Goal: Information Seeking & Learning: Learn about a topic

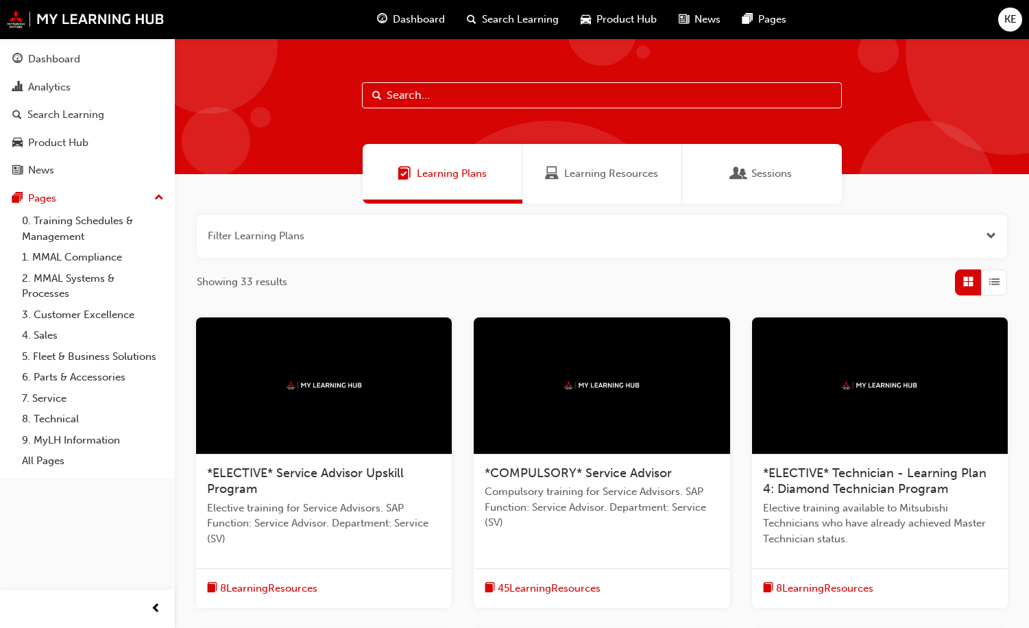
click at [450, 95] on input "text" at bounding box center [602, 95] width 480 height 26
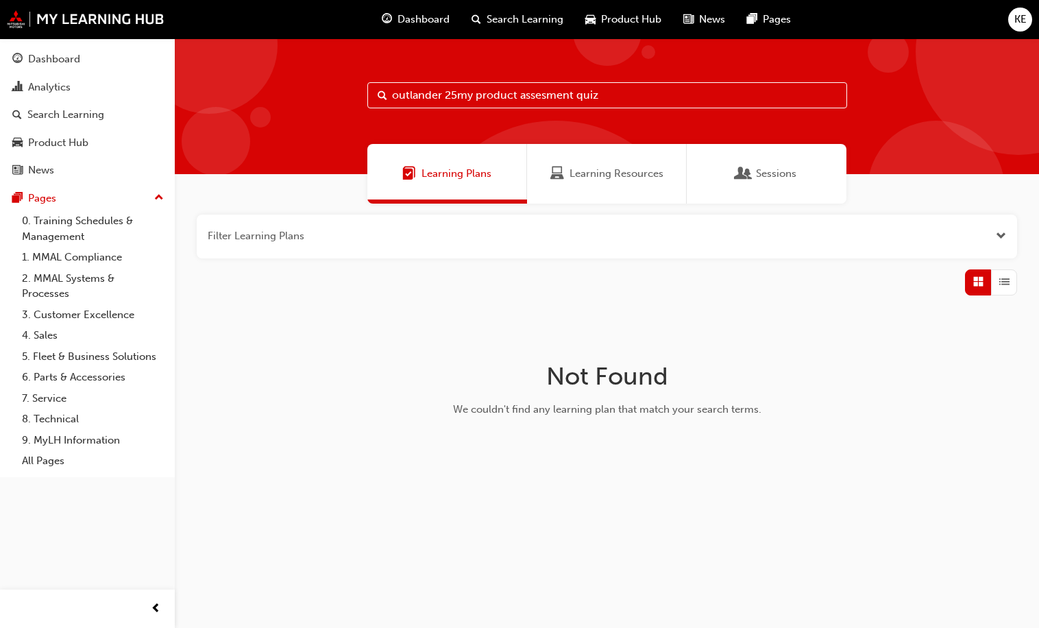
type input "outlander 25my product assesment quiz"
drag, startPoint x: 609, startPoint y: 95, endPoint x: 385, endPoint y: 94, distance: 224.9
click at [385, 94] on div "outlander 25my product assesment quiz" at bounding box center [607, 95] width 480 height 26
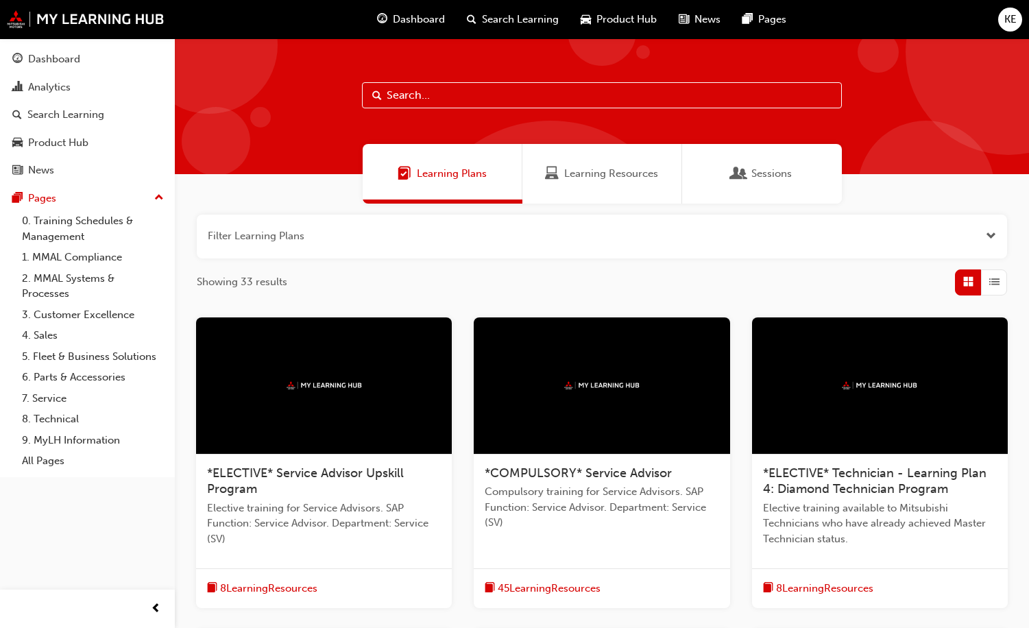
click at [396, 18] on span "Dashboard" at bounding box center [419, 20] width 52 height 16
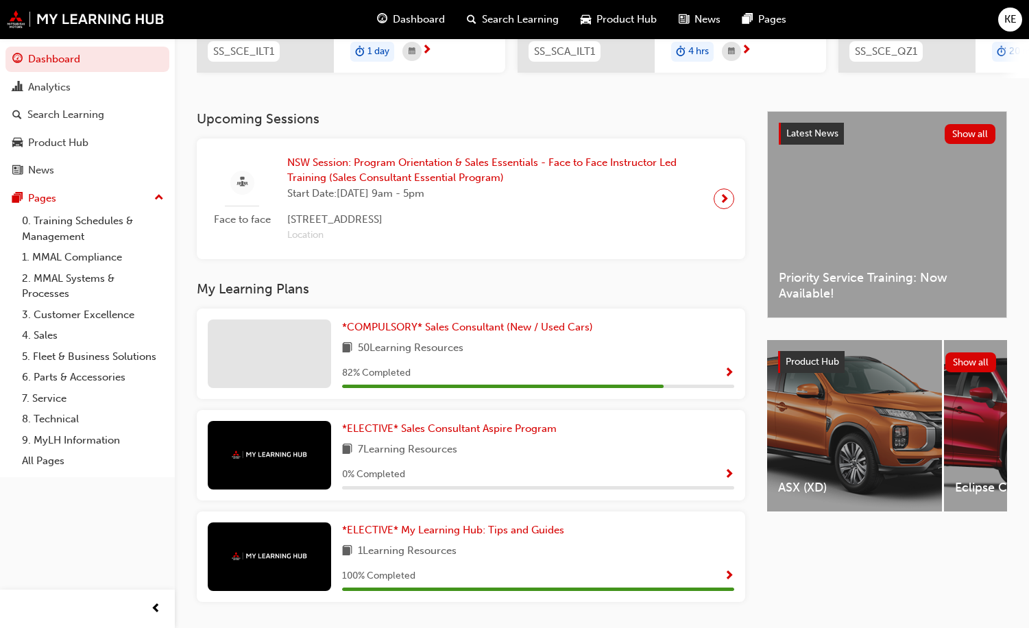
scroll to position [268, 0]
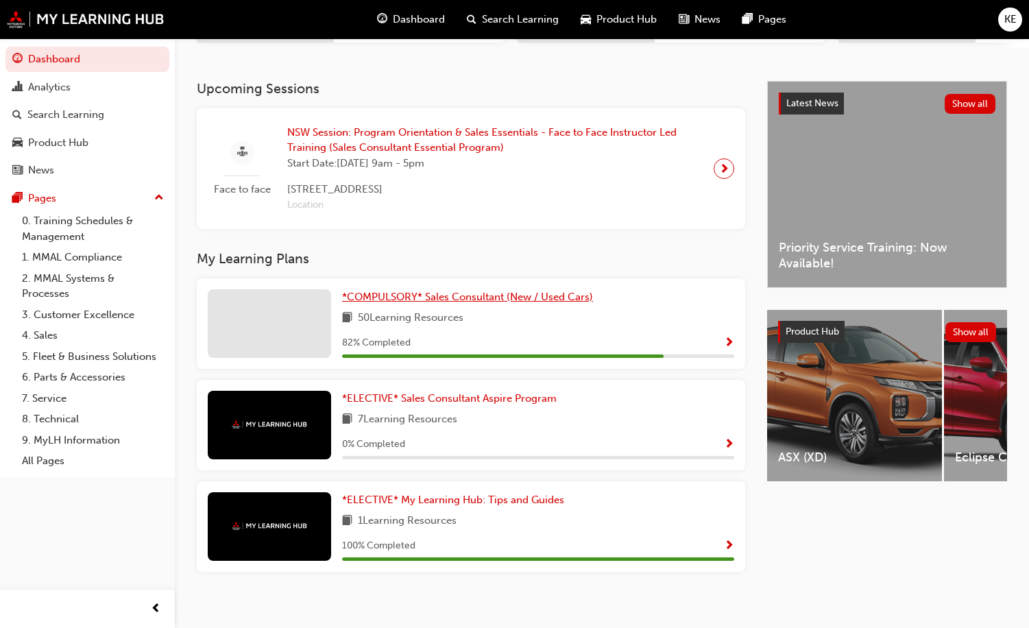
click at [389, 303] on span "*COMPULSORY* Sales Consultant (New / Used Cars)" at bounding box center [467, 297] width 251 height 12
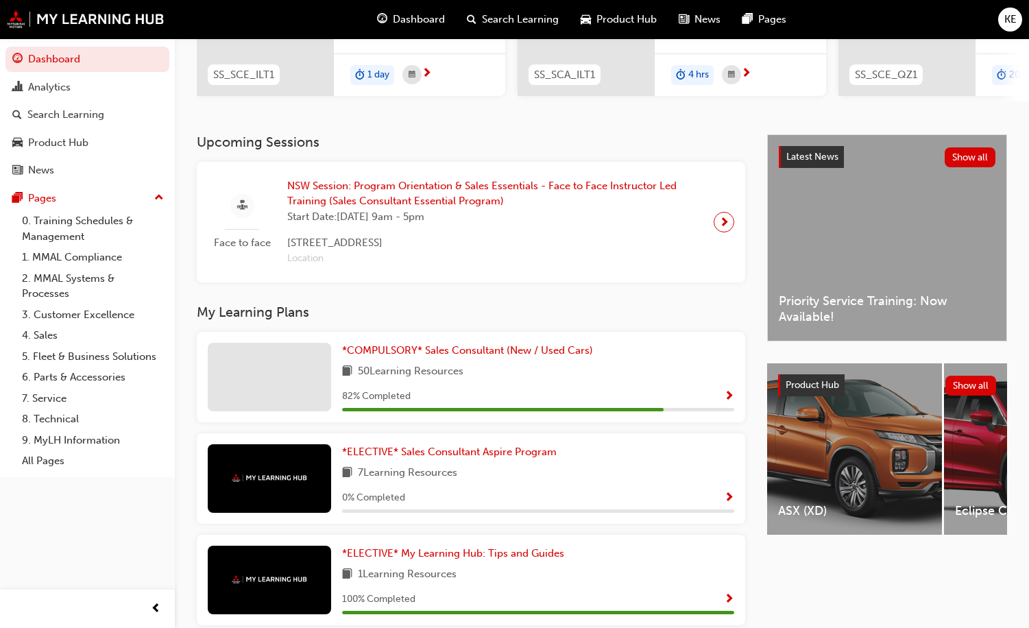
scroll to position [268, 0]
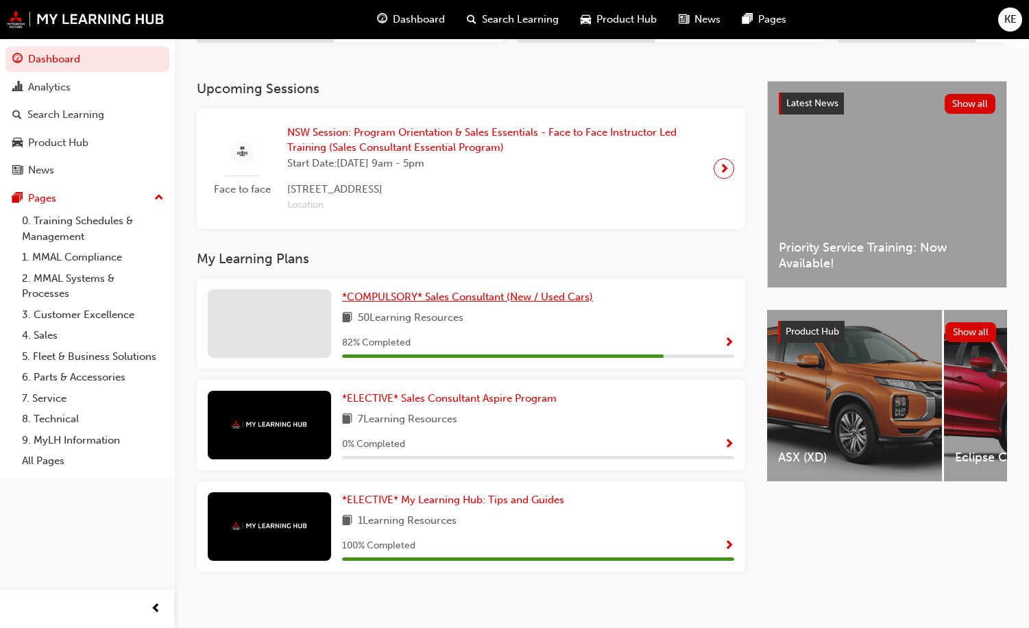
click at [388, 303] on span "*COMPULSORY* Sales Consultant (New / Used Cars)" at bounding box center [467, 297] width 251 height 12
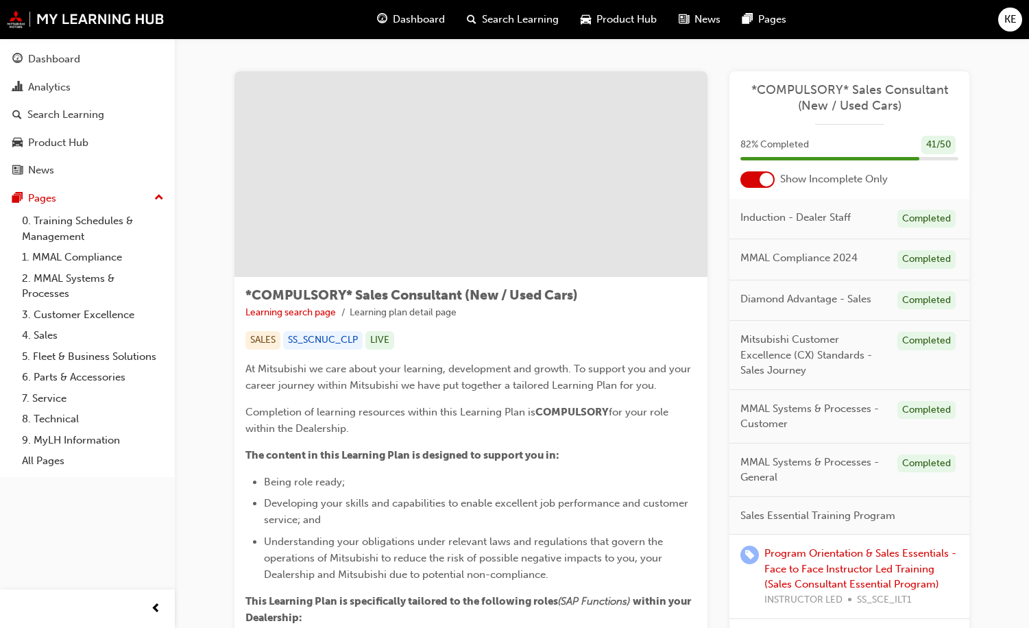
click at [498, 19] on span "Search Learning" at bounding box center [520, 20] width 77 height 16
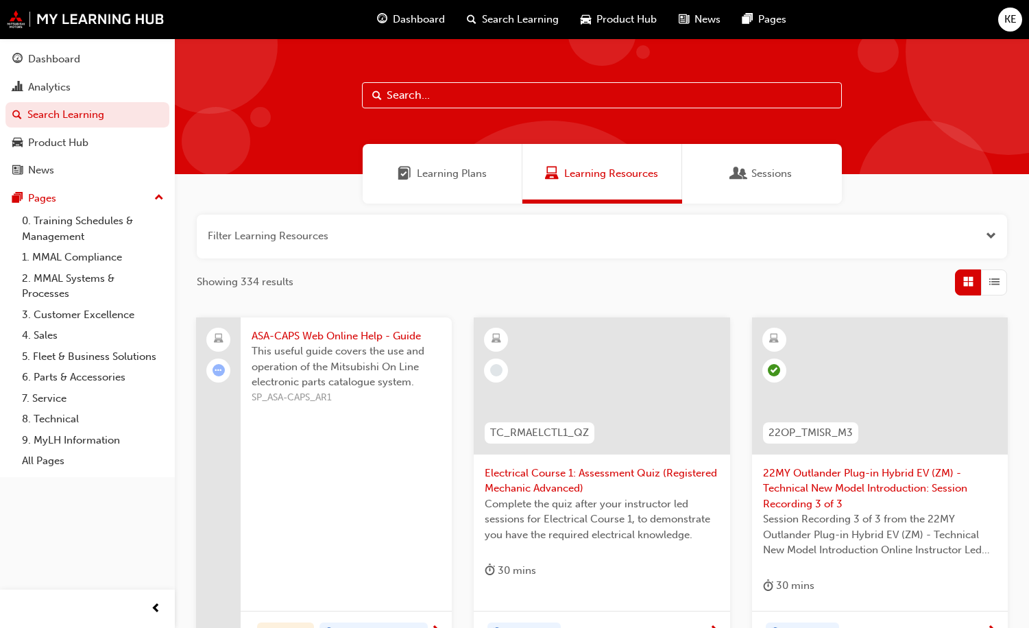
click at [409, 23] on span "Dashboard" at bounding box center [419, 20] width 52 height 16
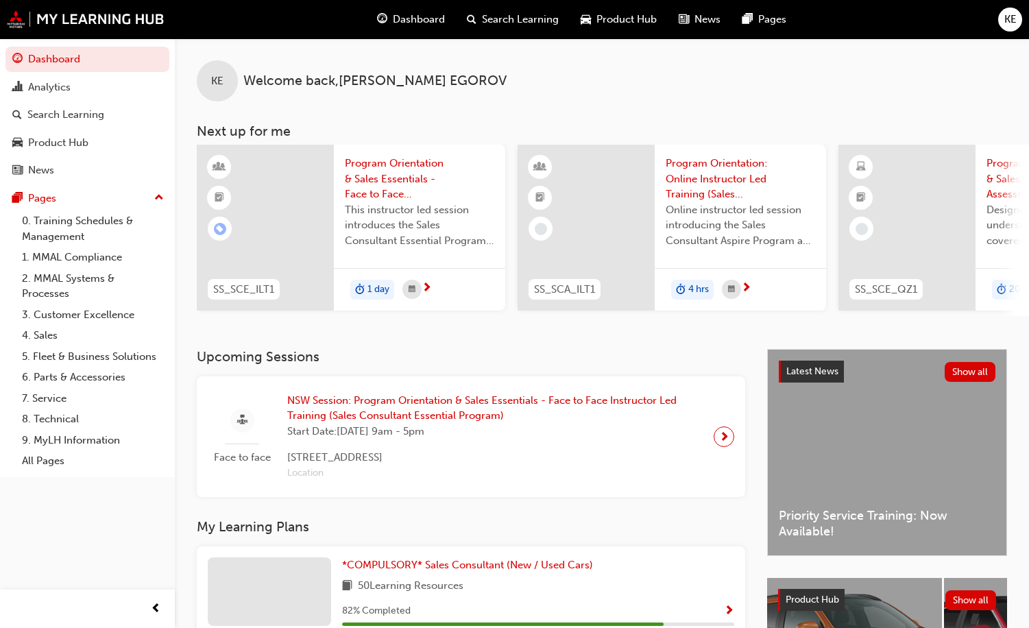
click at [374, 183] on span "Program Orientation & Sales Essentials - Face to Face Instructor Led Training (…" at bounding box center [419, 179] width 149 height 47
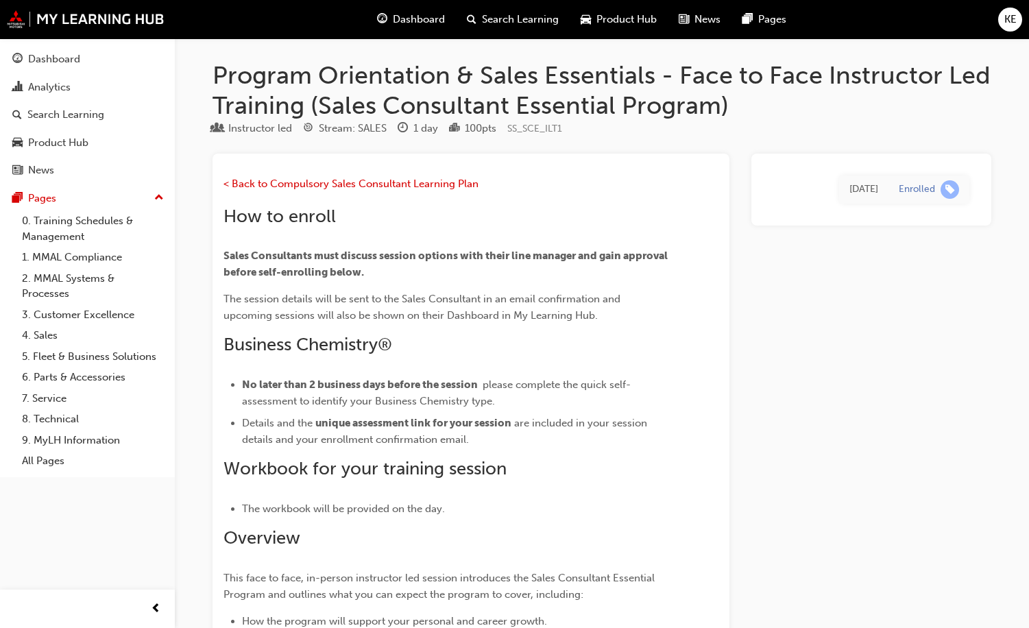
click at [415, 21] on span "Dashboard" at bounding box center [419, 20] width 52 height 16
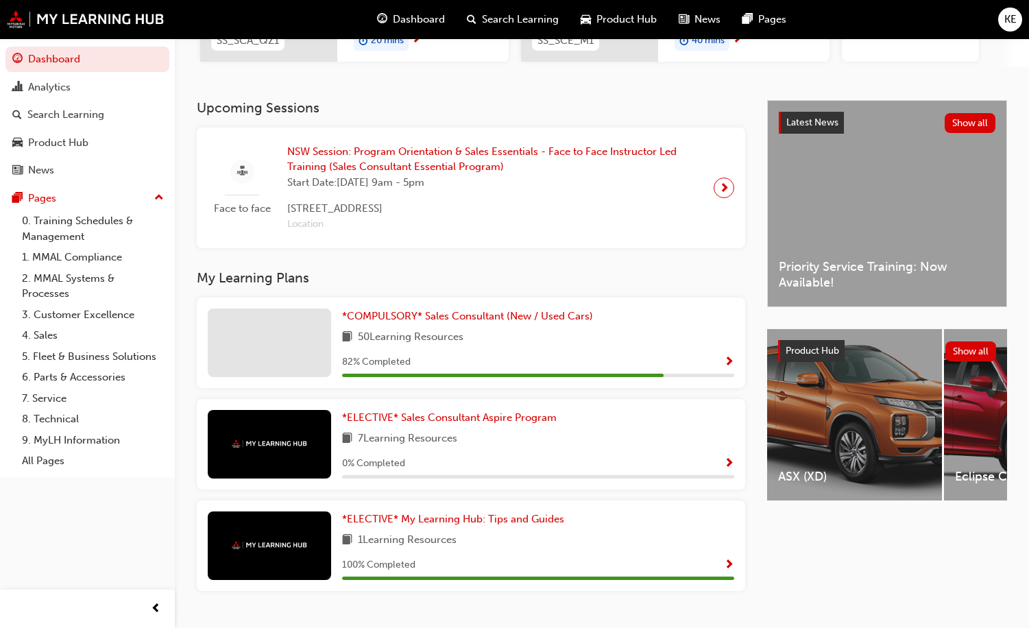
scroll to position [268, 0]
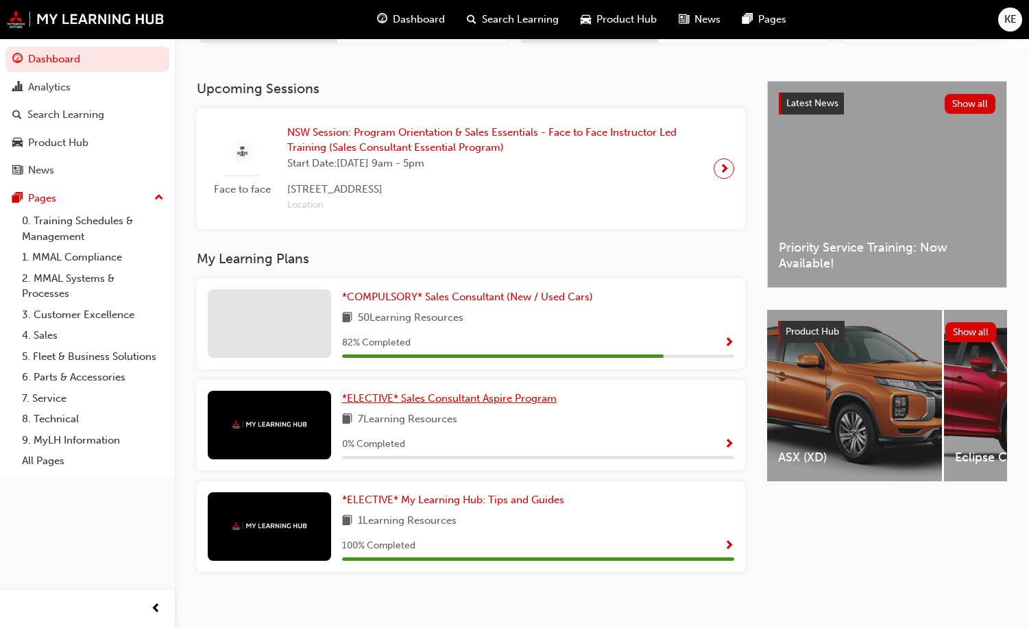
click at [557, 392] on span "*ELECTIVE* Sales Consultant Aspire Program" at bounding box center [449, 398] width 215 height 12
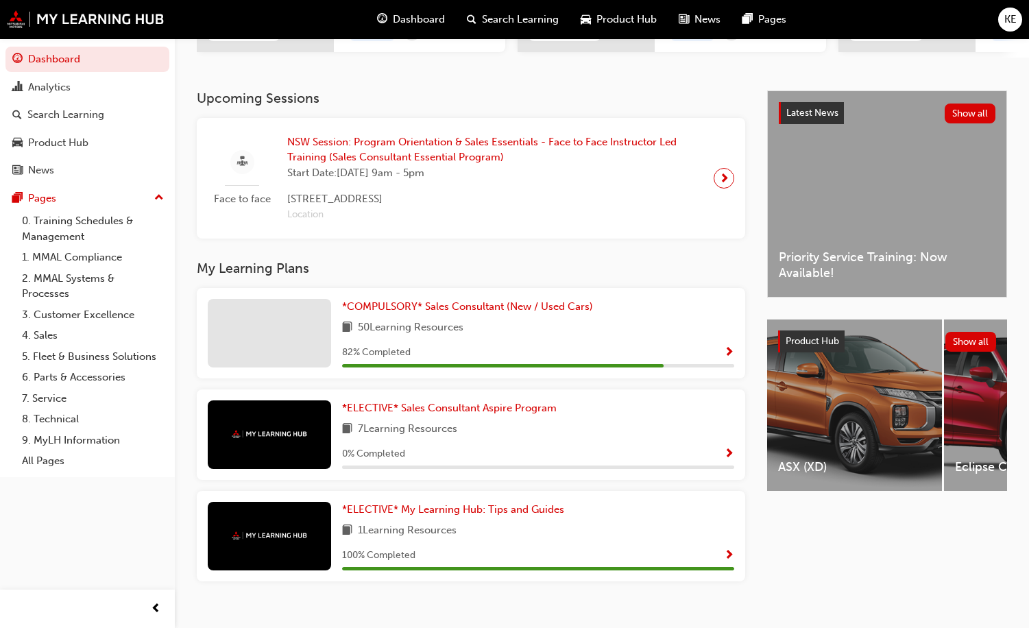
scroll to position [268, 0]
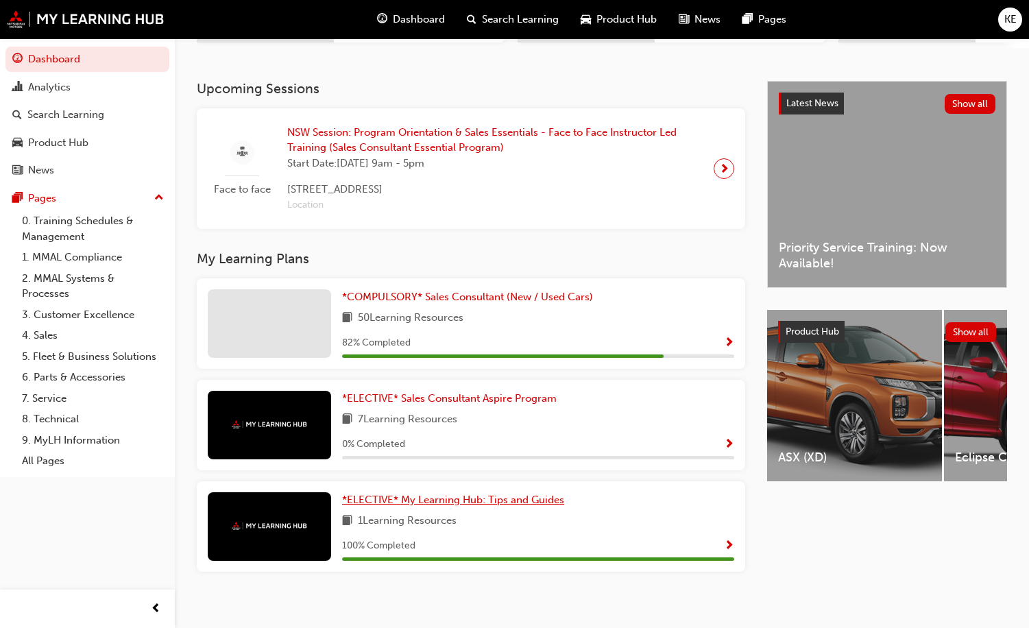
click at [367, 494] on span "*ELECTIVE* My Learning Hub: Tips and Guides" at bounding box center [453, 500] width 222 height 12
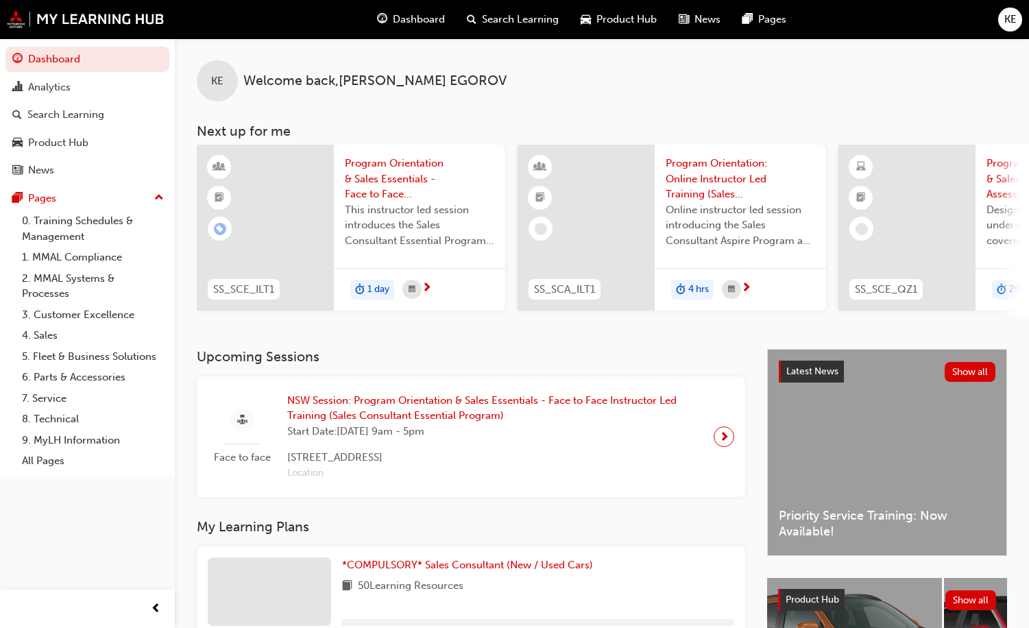
scroll to position [236, 0]
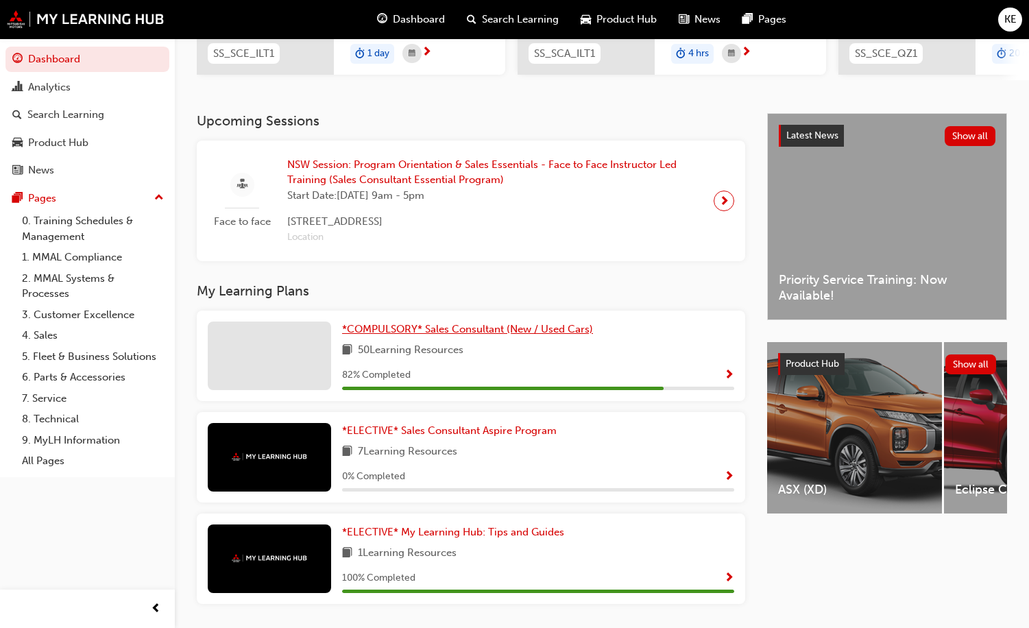
click at [381, 335] on span "*COMPULSORY* Sales Consultant (New / Used Cars)" at bounding box center [467, 329] width 251 height 12
